Goal: Information Seeking & Learning: Find specific fact

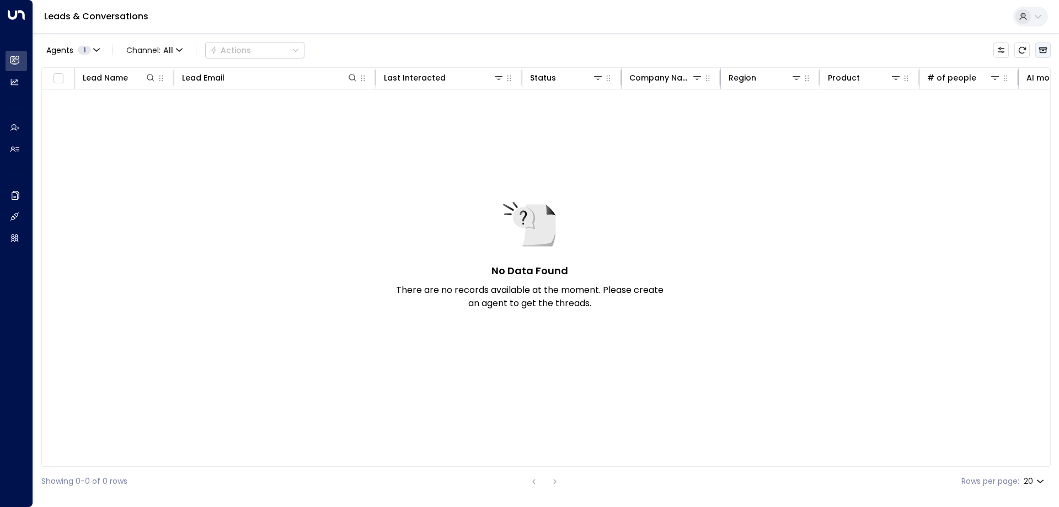
click at [1047, 45] on button "Archived Leads" at bounding box center [1043, 49] width 15 height 15
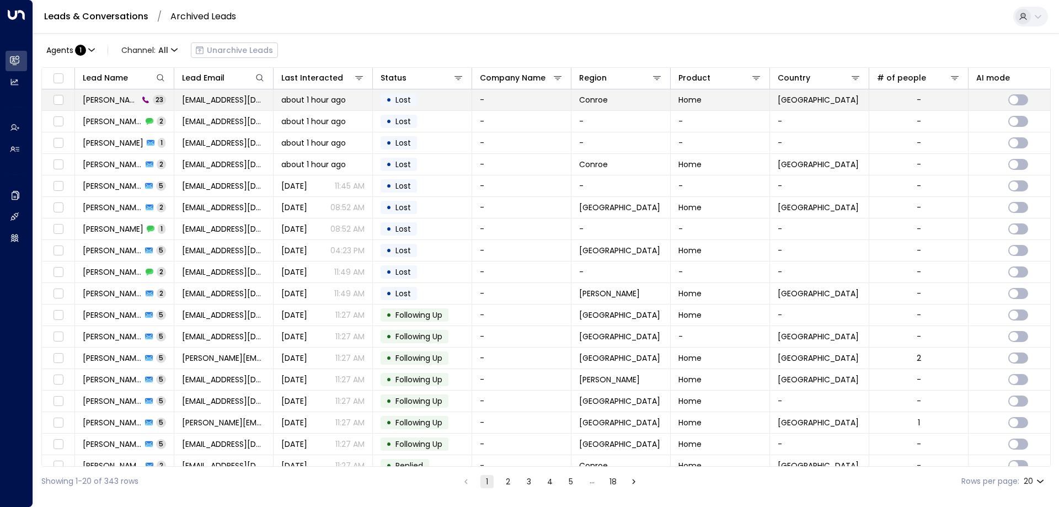
click at [114, 97] on span "[PERSON_NAME]" at bounding box center [111, 99] width 56 height 11
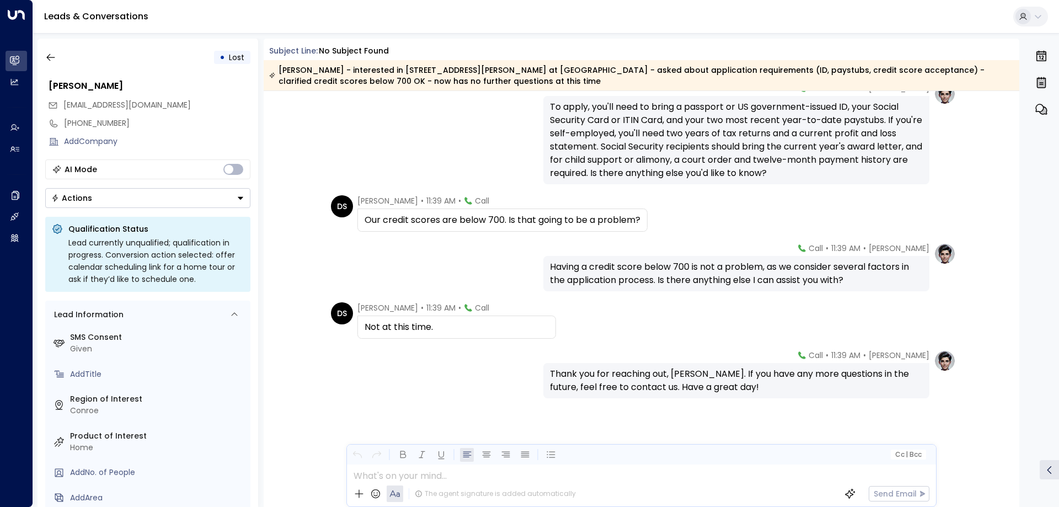
scroll to position [1009, 0]
click at [125, 106] on span "[EMAIL_ADDRESS][DOMAIN_NAME]" at bounding box center [126, 104] width 127 height 11
copy div "[EMAIL_ADDRESS][DOMAIN_NAME]"
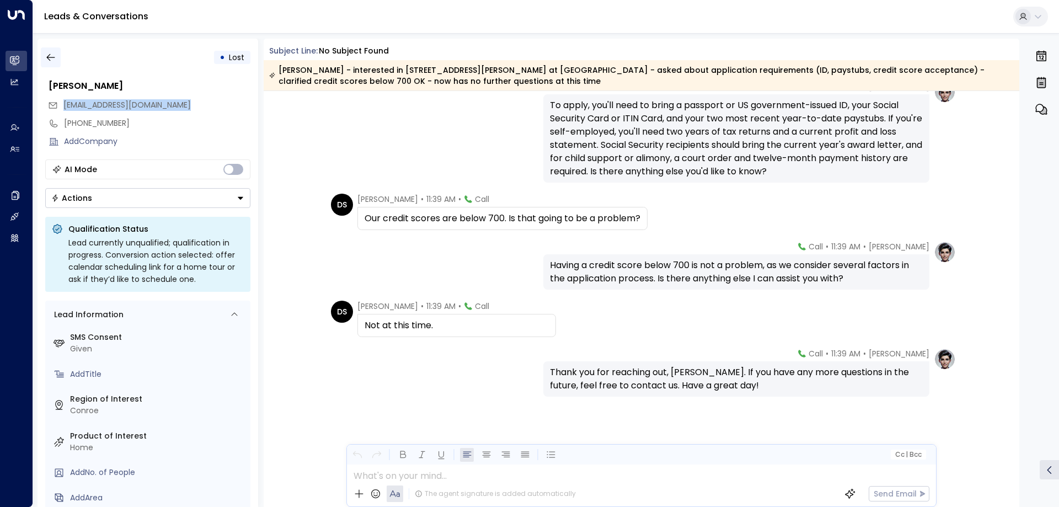
click at [48, 52] on icon "button" at bounding box center [50, 57] width 11 height 11
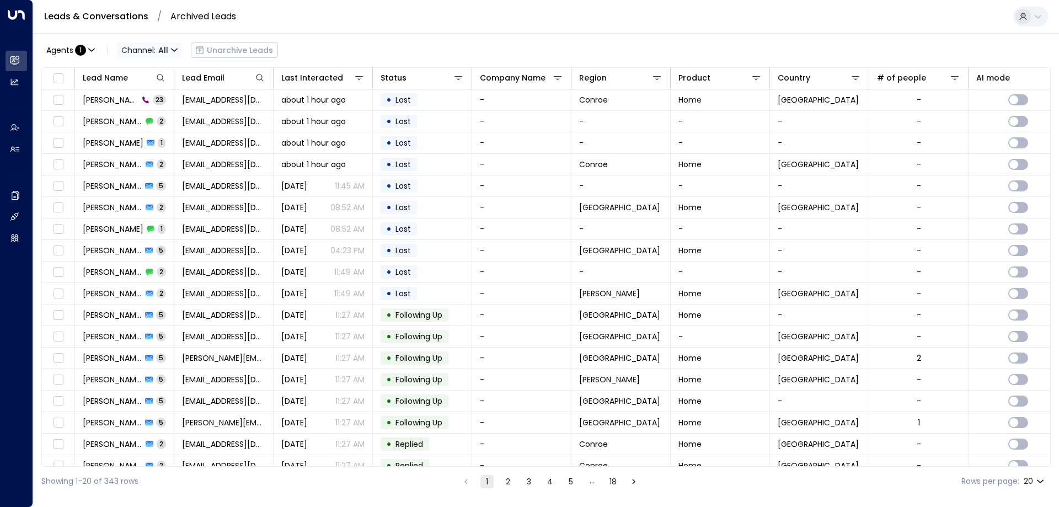
click at [159, 49] on span "All" at bounding box center [163, 50] width 10 height 9
click at [153, 92] on p "SMS" at bounding box center [156, 94] width 53 height 12
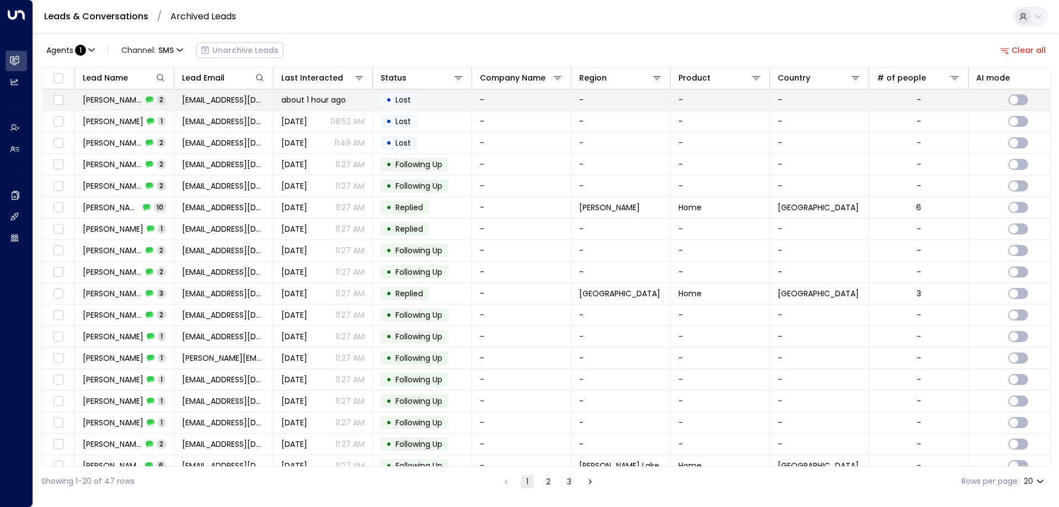
click at [113, 100] on span "[PERSON_NAME]" at bounding box center [113, 99] width 60 height 11
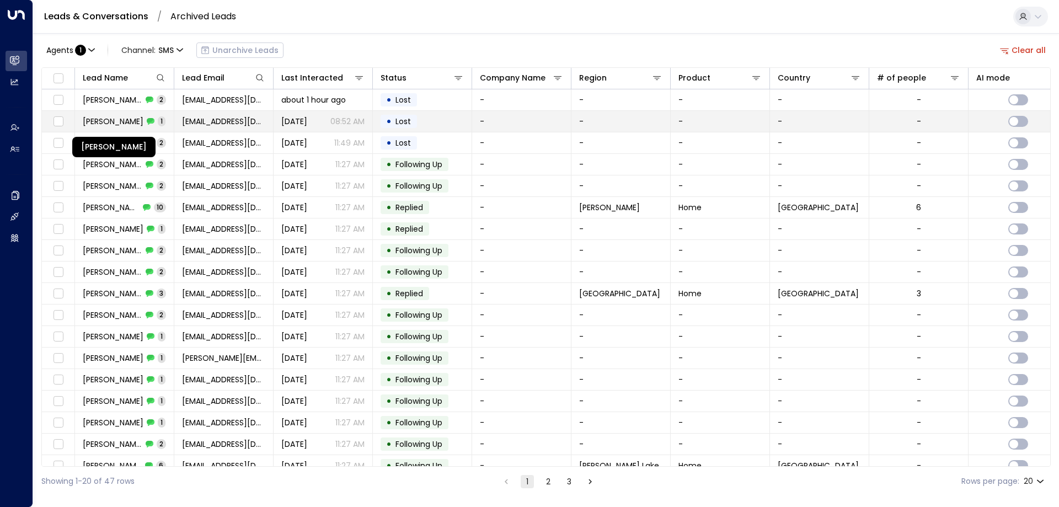
click at [109, 121] on span "[PERSON_NAME]" at bounding box center [113, 121] width 61 height 11
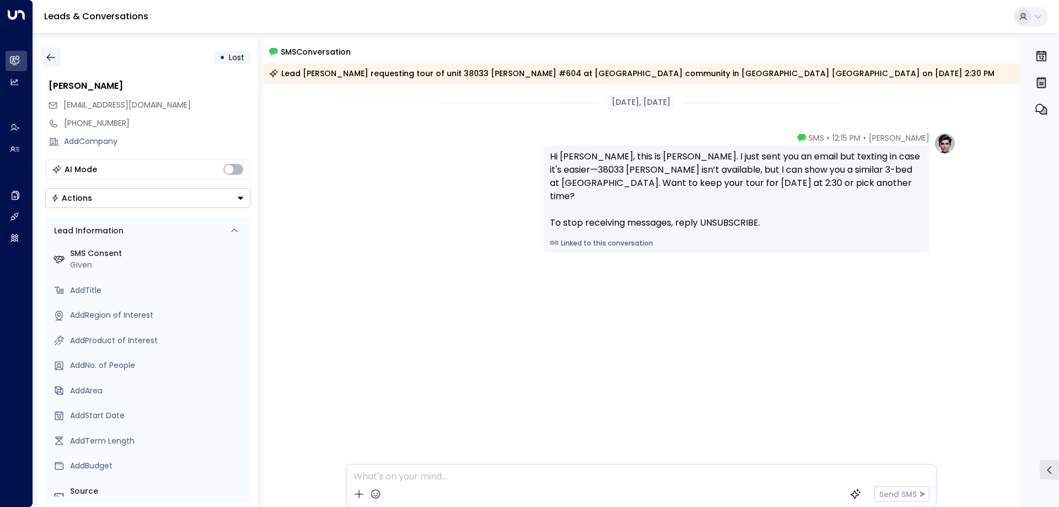
click at [49, 54] on icon "button" at bounding box center [50, 57] width 11 height 11
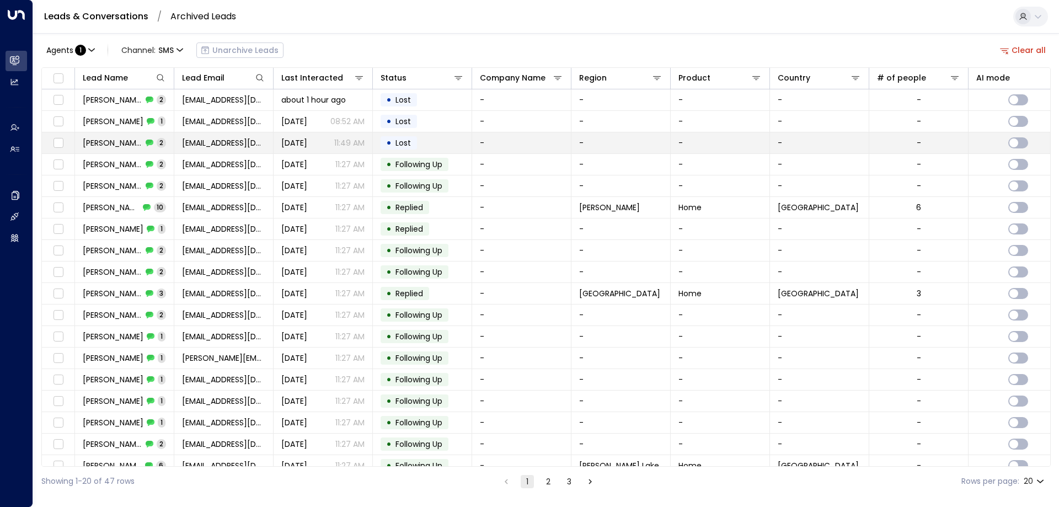
click at [113, 145] on span "[PERSON_NAME]" at bounding box center [113, 142] width 60 height 11
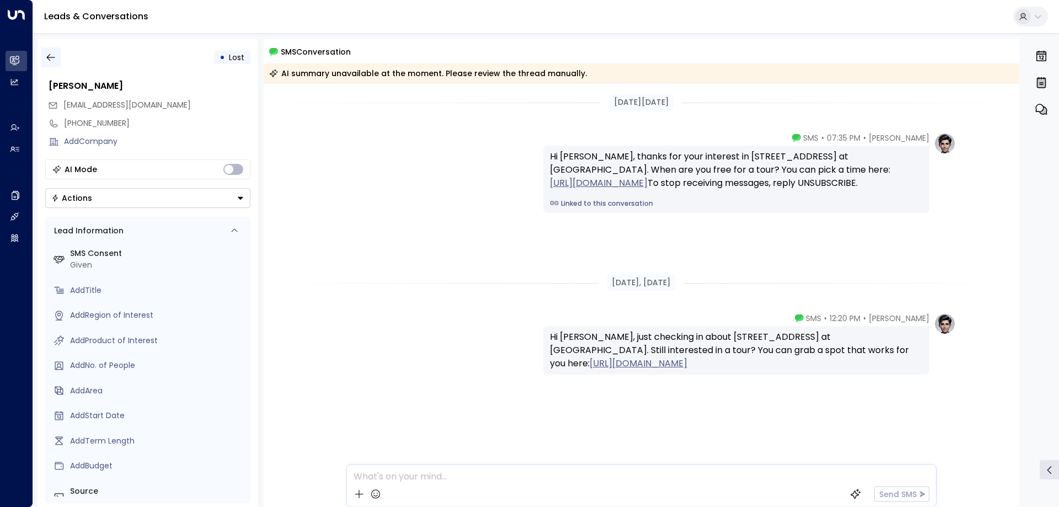
click at [52, 61] on icon "button" at bounding box center [50, 57] width 11 height 11
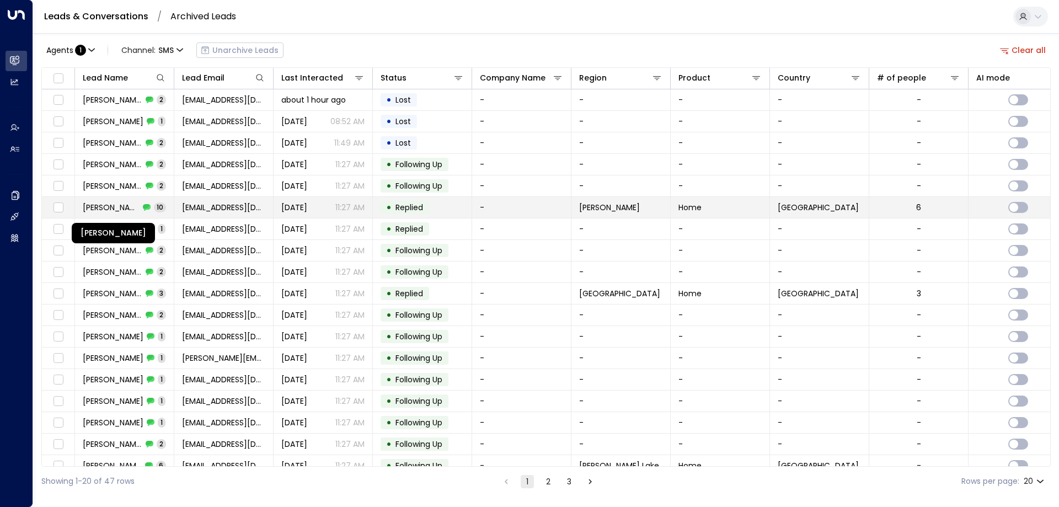
click at [113, 210] on span "[PERSON_NAME]" at bounding box center [111, 207] width 57 height 11
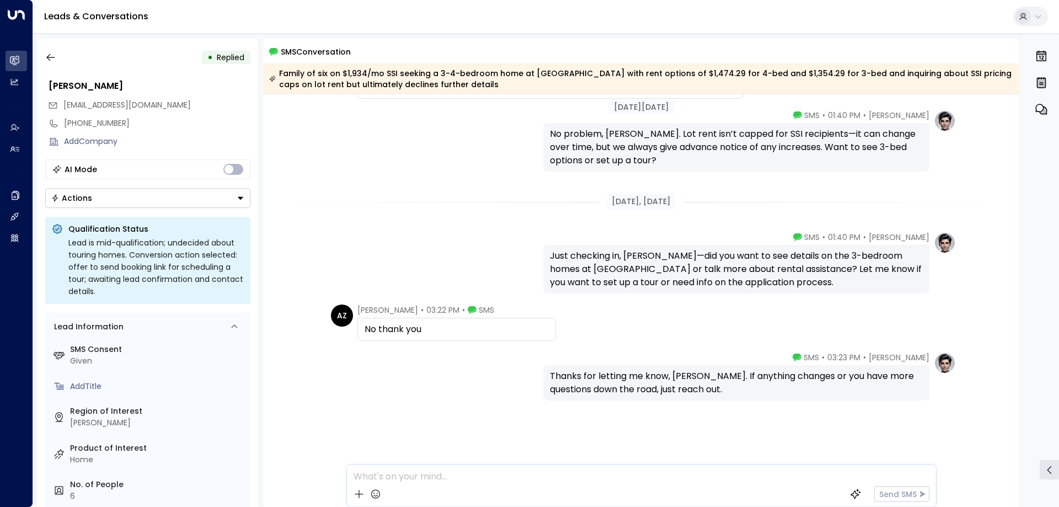
scroll to position [510, 0]
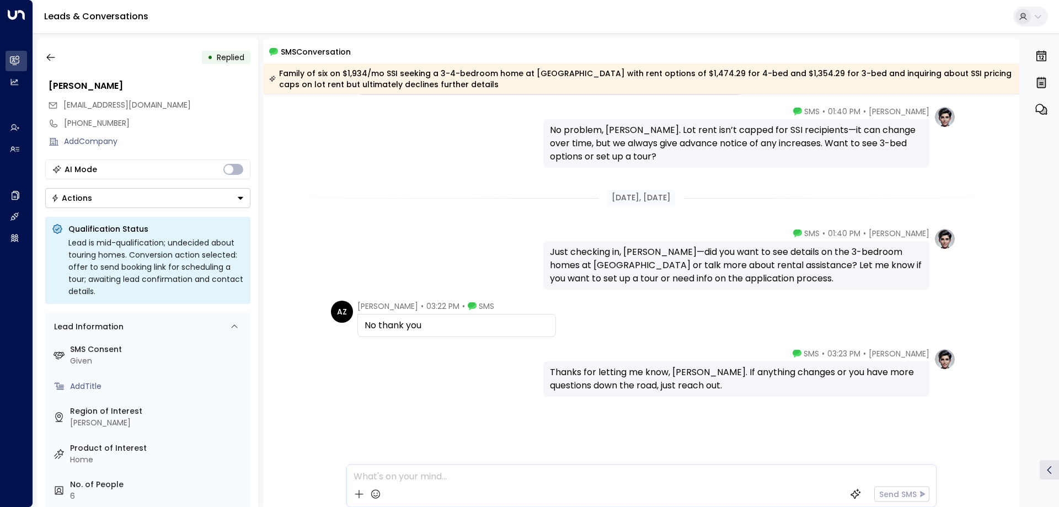
click at [96, 105] on span "[EMAIL_ADDRESS][DOMAIN_NAME]" at bounding box center [126, 104] width 127 height 11
copy div "[EMAIL_ADDRESS][DOMAIN_NAME]"
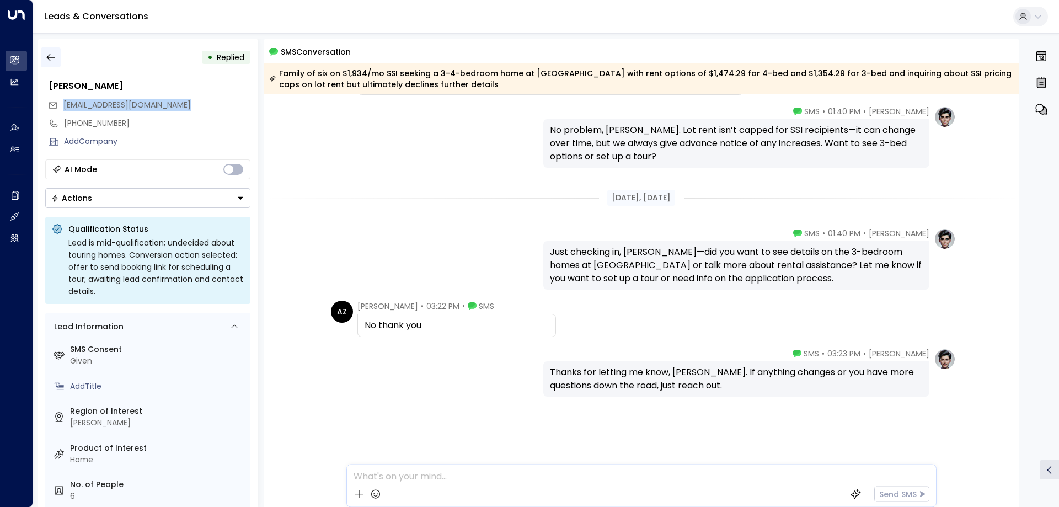
click at [54, 57] on icon "button" at bounding box center [50, 57] width 8 height 7
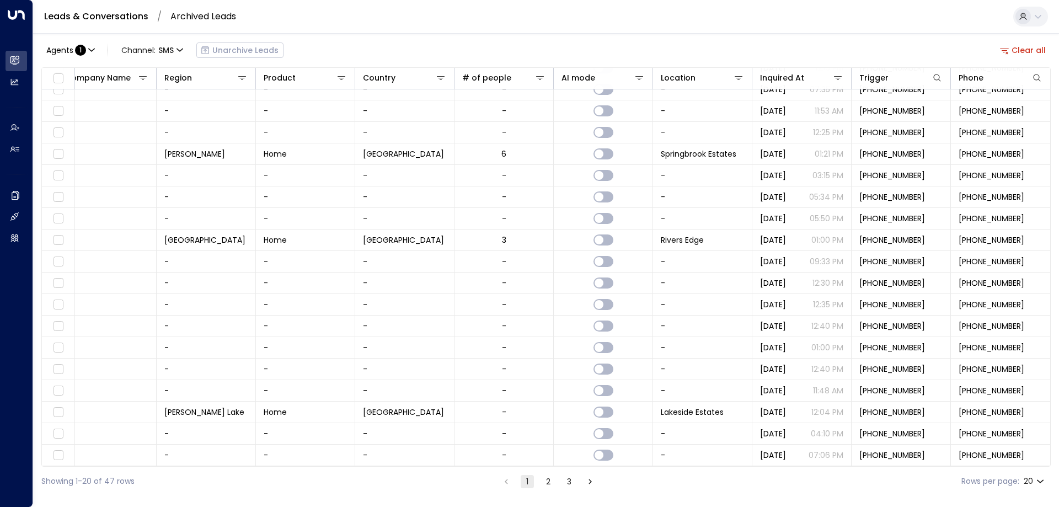
scroll to position [57, 0]
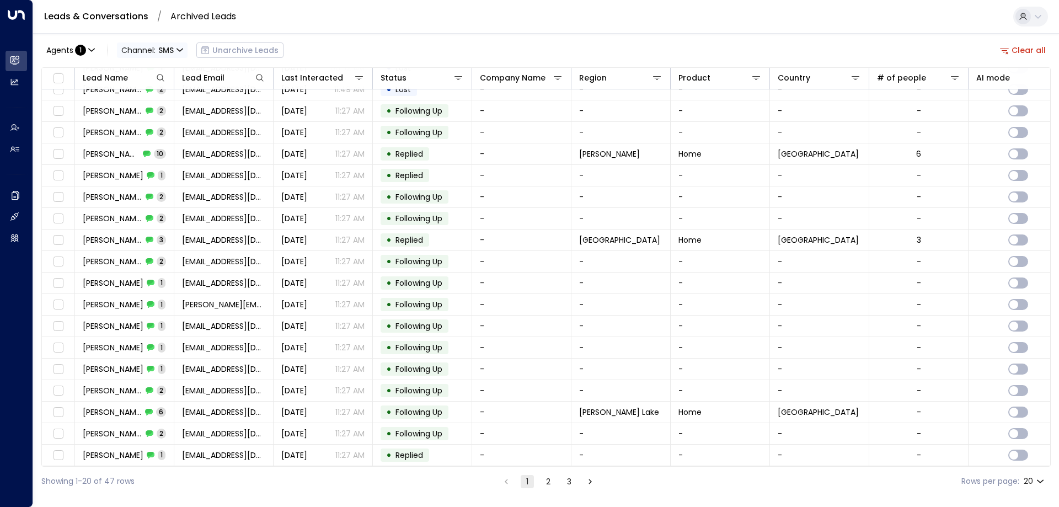
click at [151, 49] on span "Channel: SMS" at bounding box center [152, 49] width 71 height 15
click at [151, 110] on span "Email" at bounding box center [140, 114] width 21 height 12
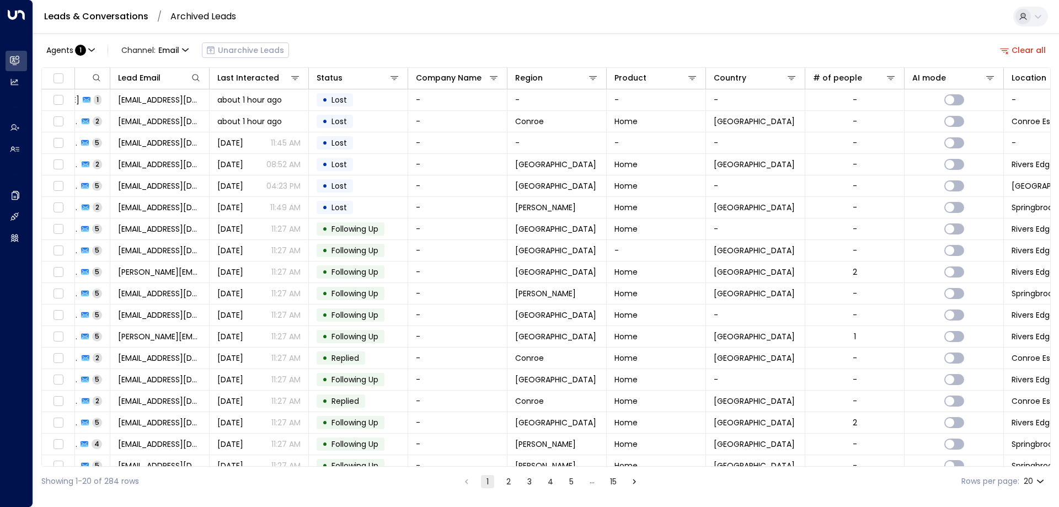
scroll to position [0, 54]
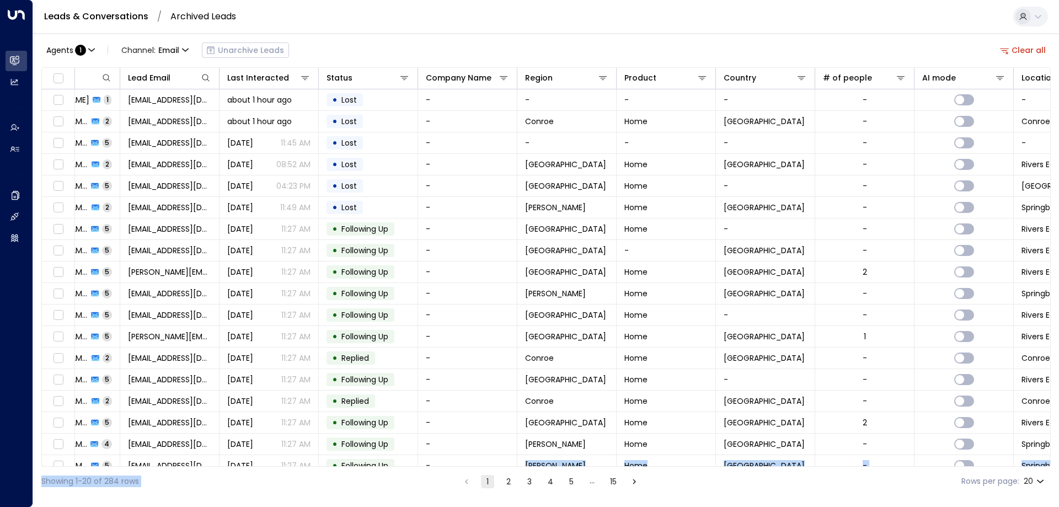
drag, startPoint x: 488, startPoint y: 466, endPoint x: 460, endPoint y: 467, distance: 27.6
click at [460, 467] on div "Agents : 1 Channel: Email Unarchive Leads Clear all Lead Name Lead Email Last I…" at bounding box center [546, 264] width 1010 height 463
click at [391, 485] on div "Showing 1-20 of 284 rows 1 2 3 4 5 … 15 Rows per page: 20 **" at bounding box center [546, 481] width 1010 height 29
click at [411, 463] on div "Lead Name Lead Email Last Interacted Status Company Name Region Product Country…" at bounding box center [546, 266] width 1010 height 399
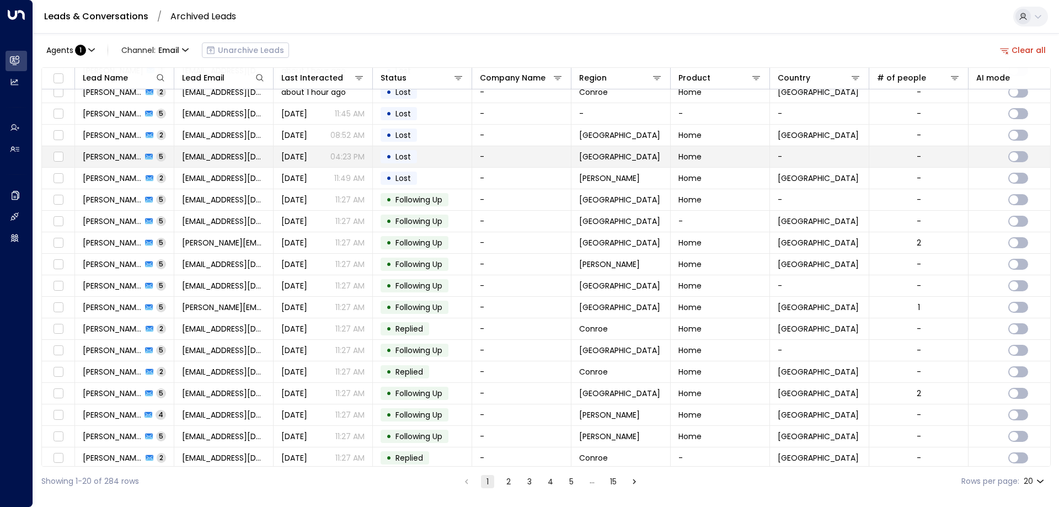
scroll to position [0, 0]
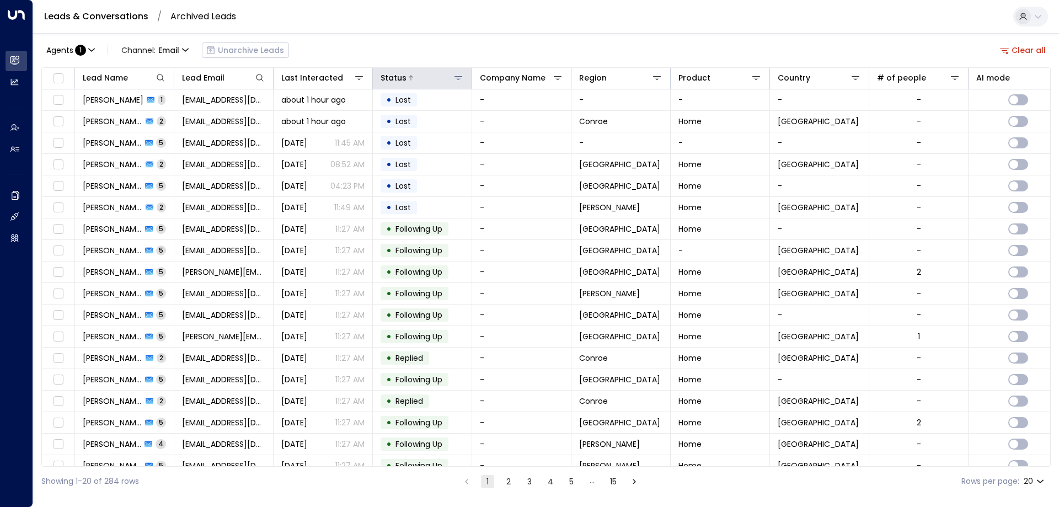
click at [459, 77] on icon at bounding box center [459, 78] width 8 height 4
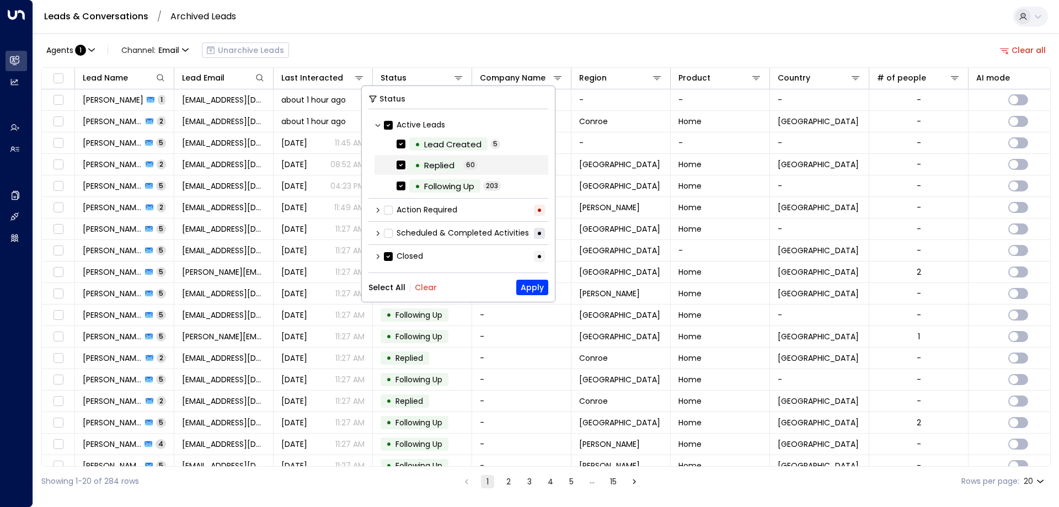
click at [440, 165] on div "Replied" at bounding box center [439, 165] width 30 height 13
click at [417, 143] on div "•" at bounding box center [418, 144] width 6 height 19
click at [428, 188] on div "Following Up" at bounding box center [449, 186] width 50 height 13
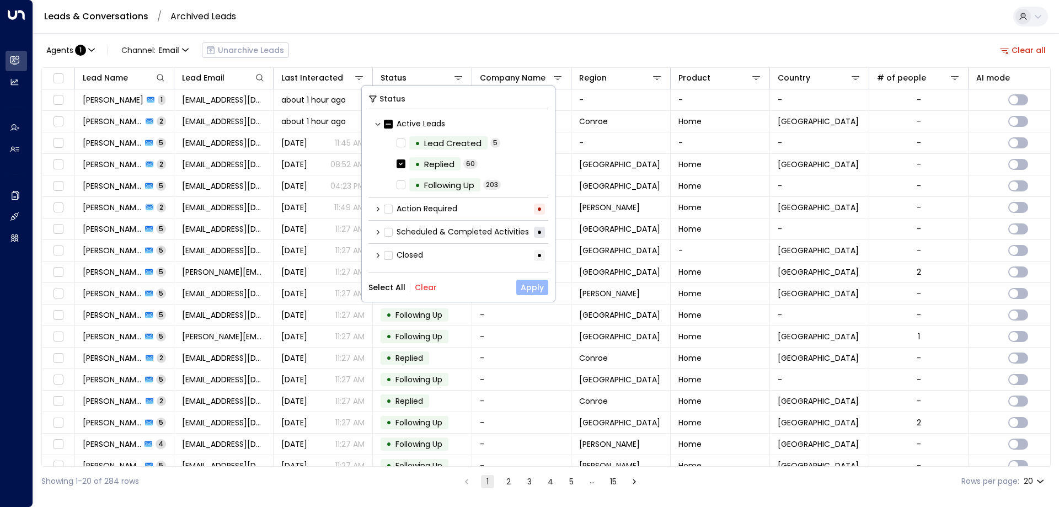
click at [526, 286] on button "Apply" at bounding box center [532, 287] width 32 height 15
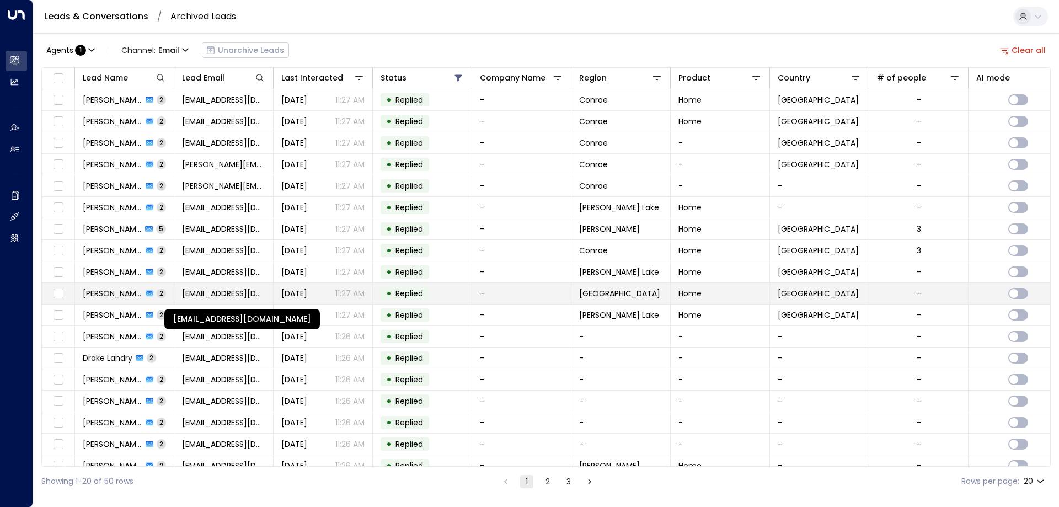
click at [214, 293] on span "[EMAIL_ADDRESS][DOMAIN_NAME]" at bounding box center [223, 293] width 83 height 11
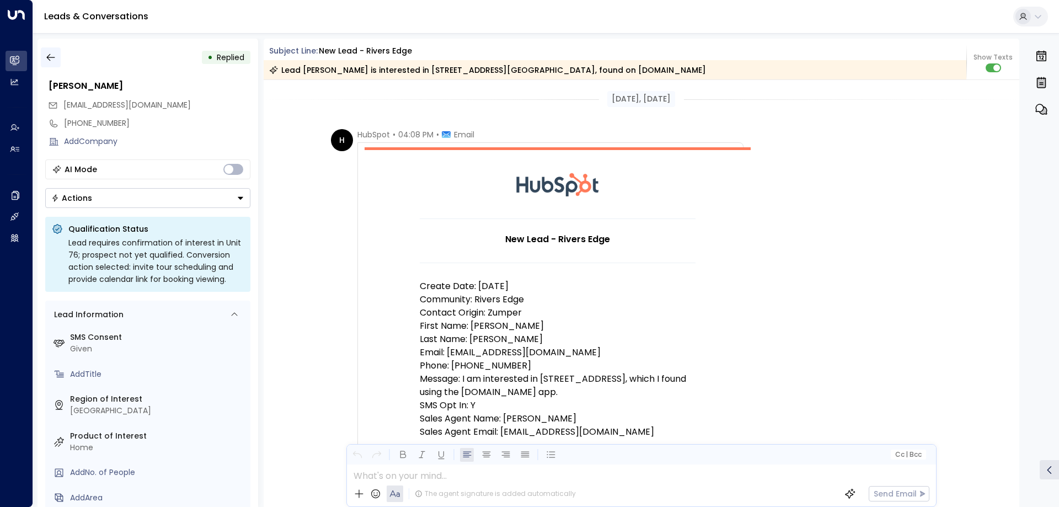
click at [49, 59] on icon "button" at bounding box center [50, 57] width 11 height 11
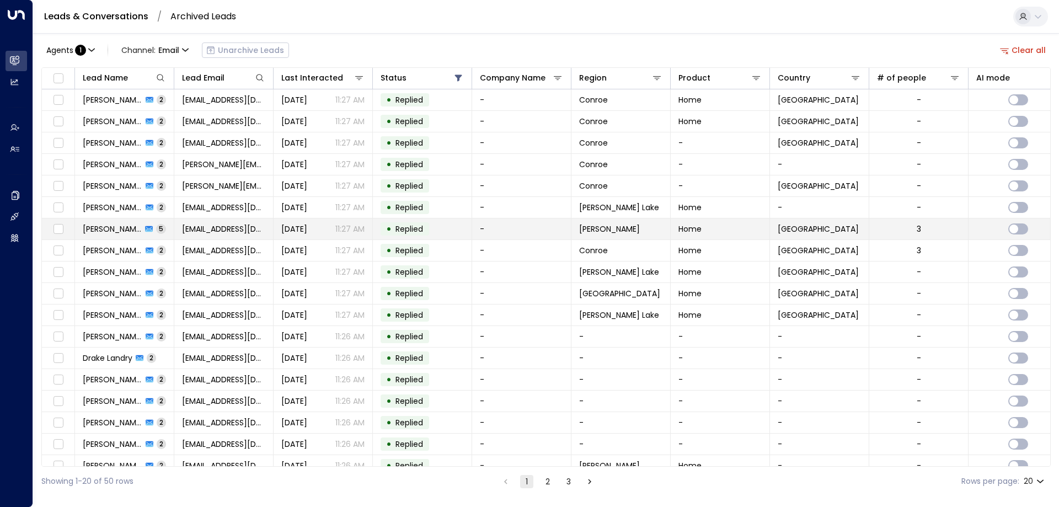
click at [103, 229] on span "[PERSON_NAME]" at bounding box center [112, 228] width 59 height 11
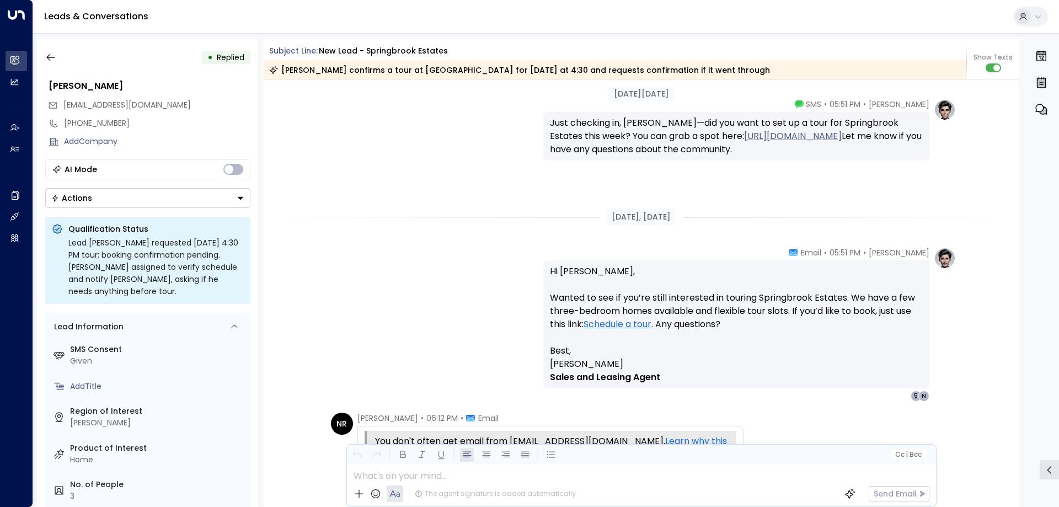
scroll to position [919, 0]
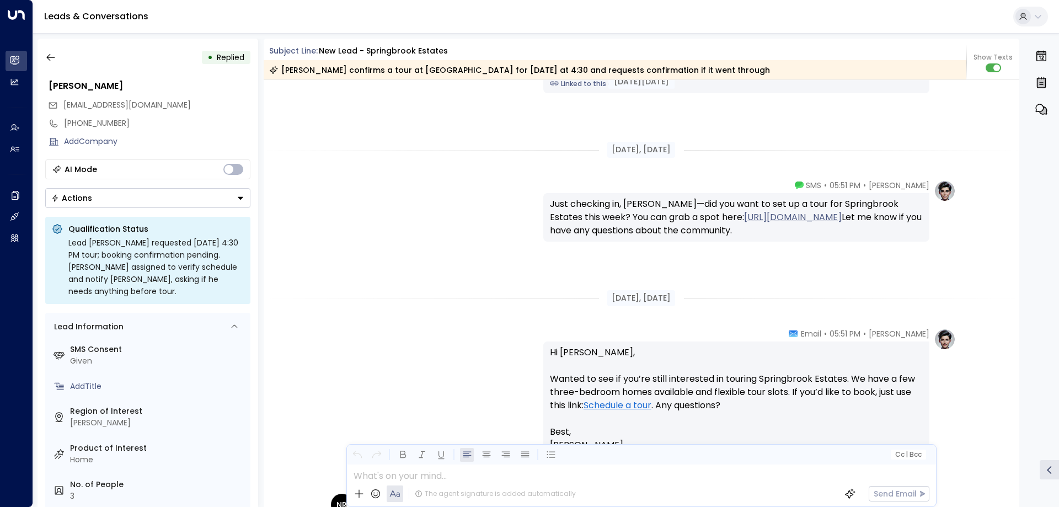
click at [138, 110] on span "[EMAIL_ADDRESS][DOMAIN_NAME]" at bounding box center [126, 104] width 127 height 11
copy div "[EMAIL_ADDRESS][DOMAIN_NAME]"
click at [213, 90] on div "[PERSON_NAME]" at bounding box center [150, 85] width 202 height 13
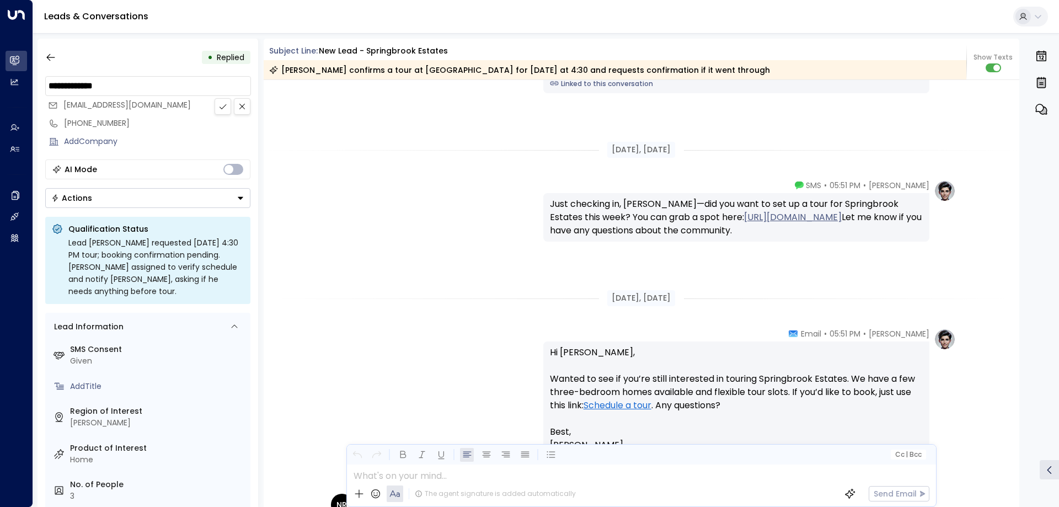
click at [331, 93] on div "[PERSON_NAME] • 05:50 PM • SMS Hey [PERSON_NAME], thanks for your interest in S…" at bounding box center [641, 39] width 629 height 107
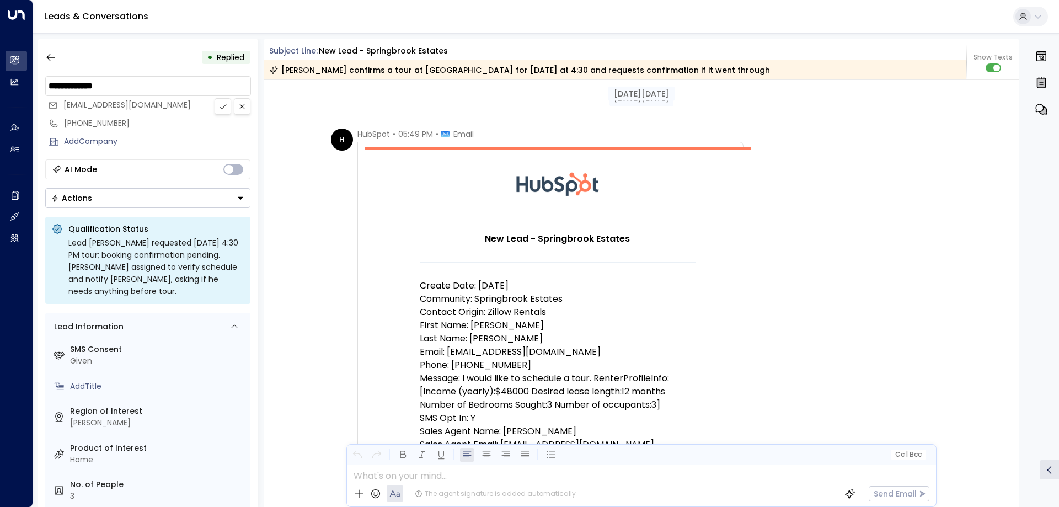
scroll to position [0, 0]
click at [98, 344] on label "SMS Consent" at bounding box center [158, 350] width 176 height 12
click at [88, 355] on div "Given" at bounding box center [158, 361] width 176 height 12
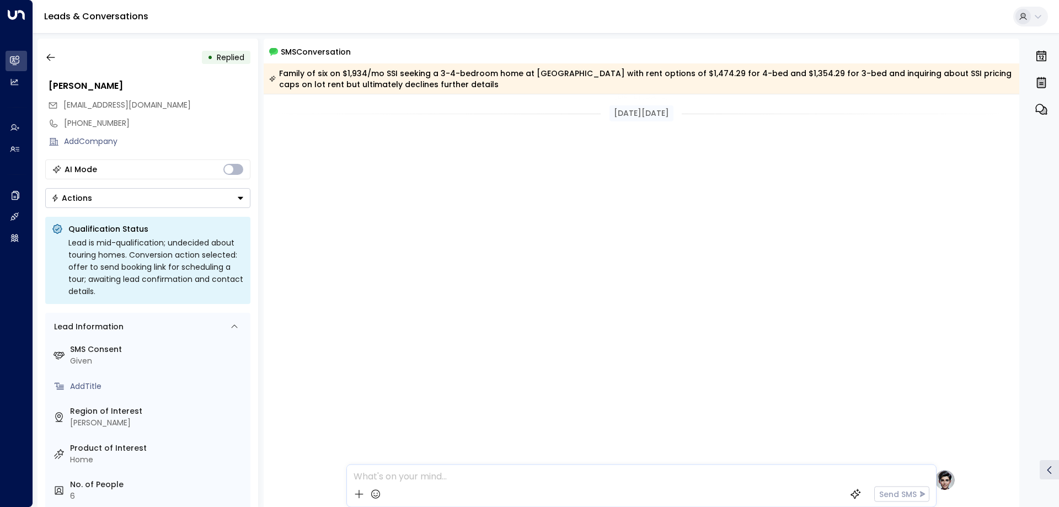
scroll to position [495, 0]
